Goal: Transaction & Acquisition: Purchase product/service

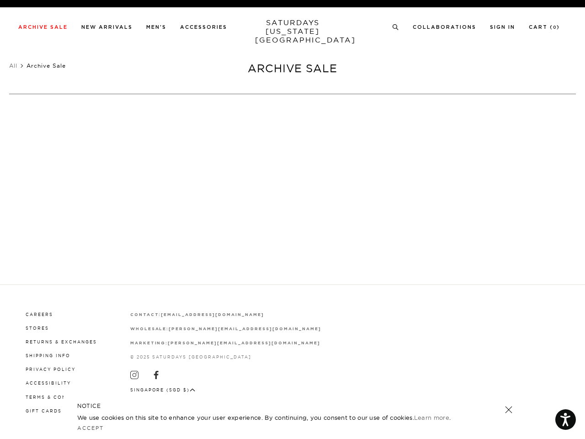
click at [293, 220] on div at bounding box center [293, 227] width 222 height 19
click at [391, 201] on link at bounding box center [391, 201] width 8 height 8
click at [396, 27] on icon at bounding box center [395, 27] width 7 height 6
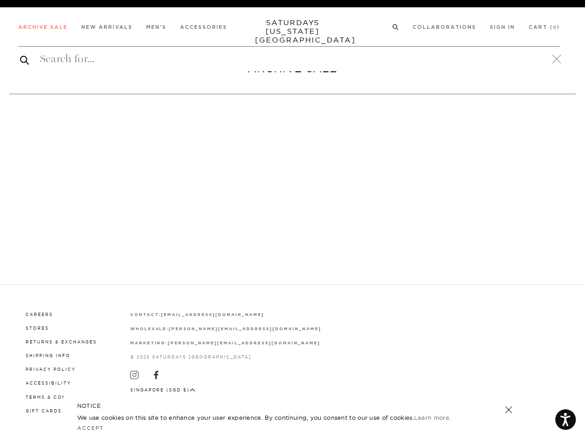
click at [108, 111] on p at bounding box center [108, 111] width 19 height 8
click at [509, 410] on link at bounding box center [509, 409] width 13 height 13
click at [161, 388] on button "Singapore (SGD $)" at bounding box center [162, 389] width 65 height 7
